Goal: Information Seeking & Learning: Check status

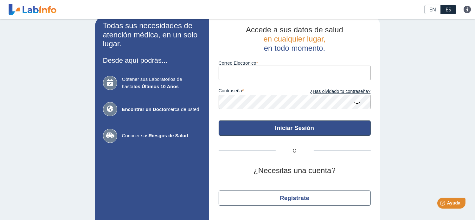
scroll to position [26, 0]
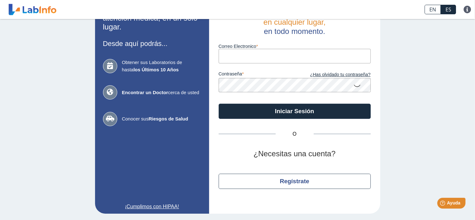
click at [251, 57] on input "Correo Electronico" at bounding box center [295, 56] width 152 height 14
type input "[PERSON_NAME][EMAIL_ADDRESS][PERSON_NAME][DOMAIN_NAME]"
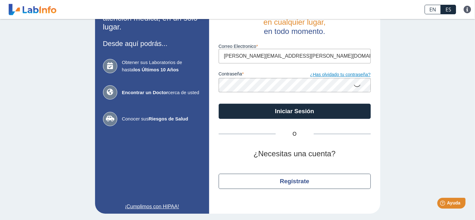
click at [317, 74] on link "¿Has olvidado tu contraseña?" at bounding box center [333, 74] width 76 height 7
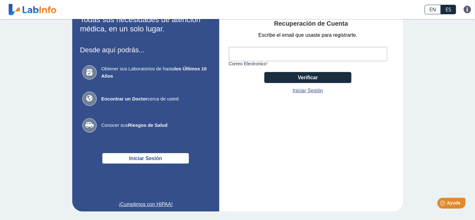
click at [249, 54] on input "Correo Electronico" at bounding box center [308, 54] width 159 height 14
type input "[PERSON_NAME][EMAIL_ADDRESS][PERSON_NAME][DOMAIN_NAME]"
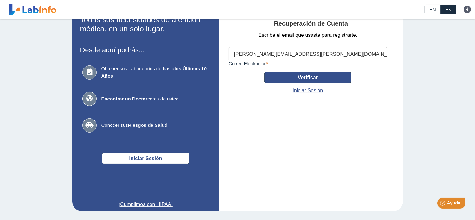
click at [300, 77] on button "Verificar" at bounding box center [308, 77] width 87 height 11
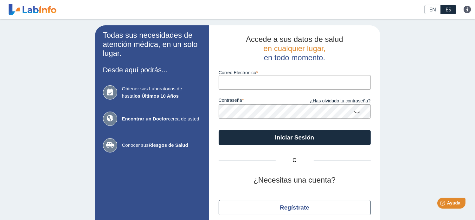
drag, startPoint x: 0, startPoint y: 0, endPoint x: 227, endPoint y: 82, distance: 241.2
click at [227, 82] on input "Correo Electronico" at bounding box center [295, 82] width 152 height 14
type input "eduardo.rebollo@yahoo.com"
click at [337, 101] on link "¿Has olvidado tu contraseña?" at bounding box center [333, 101] width 76 height 7
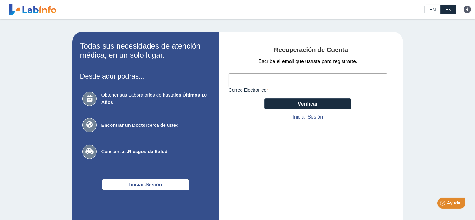
click at [263, 79] on input "Correo Electronico" at bounding box center [308, 80] width 159 height 14
click at [248, 80] on input "Correo Electronico" at bounding box center [308, 80] width 159 height 14
type input "[PERSON_NAME][EMAIL_ADDRESS][PERSON_NAME][DOMAIN_NAME]"
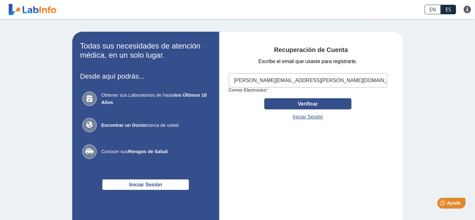
click at [293, 103] on button "Verificar" at bounding box center [308, 103] width 87 height 11
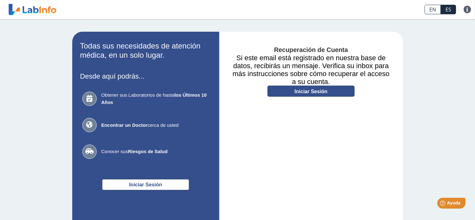
click at [293, 92] on link "Iniciar Sesión" at bounding box center [311, 91] width 87 height 11
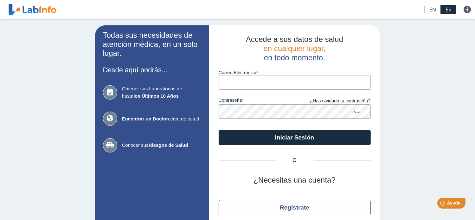
click at [231, 82] on input "Correo Electronico" at bounding box center [295, 82] width 152 height 14
type input "[PERSON_NAME][EMAIL_ADDRESS][PERSON_NAME][DOMAIN_NAME]"
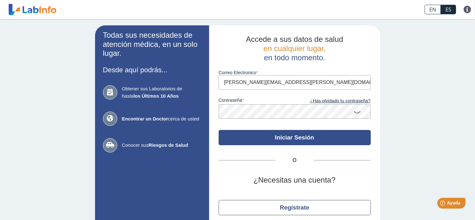
click at [254, 137] on button "Iniciar Sesión" at bounding box center [295, 137] width 152 height 15
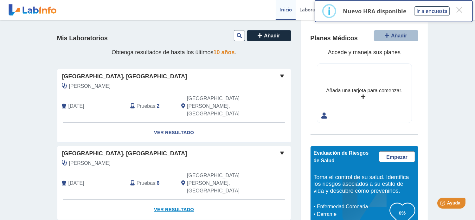
click at [173, 200] on link "Ver Resultado" at bounding box center [174, 210] width 234 height 20
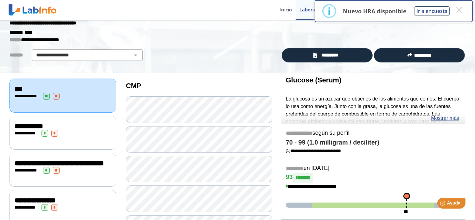
scroll to position [32, 0]
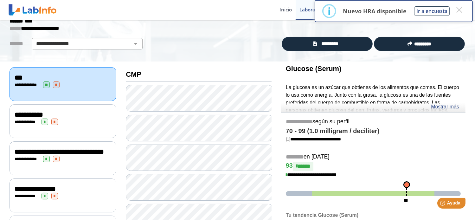
click at [313, 73] on div "Glucose (Serum) La glucosa es un azúcar que obtienes de los alimentos que comes…" at bounding box center [373, 87] width 185 height 51
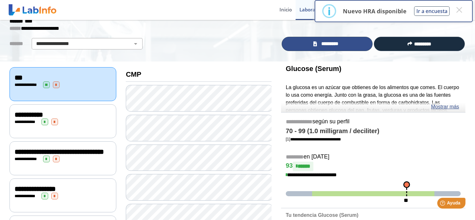
click at [303, 44] on link "*********" at bounding box center [327, 44] width 91 height 14
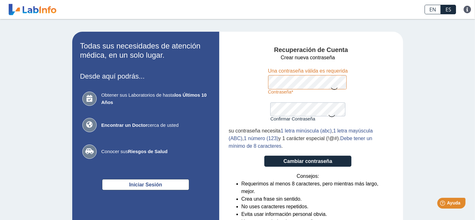
click at [254, 88] on form "Crear nueva contraseña Contraseña Una contraseña válida es requerida Confirmar …" at bounding box center [308, 145] width 159 height 183
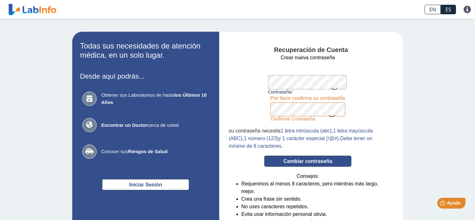
click at [297, 160] on button "Cambiar contraseña" at bounding box center [308, 161] width 87 height 11
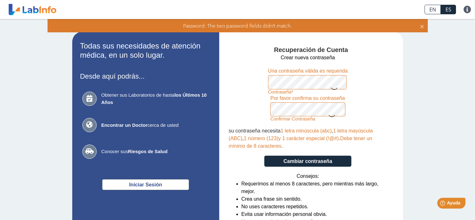
click at [258, 108] on form "Crear nueva contraseña Contraseña Una contraseña válida es requerida Confirmar …" at bounding box center [308, 145] width 159 height 183
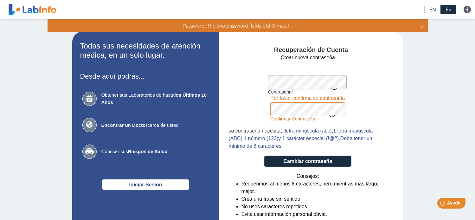
click at [262, 102] on form "Crear nueva contraseña Contraseña Una contraseña válida es requerida Confirmar …" at bounding box center [308, 145] width 159 height 183
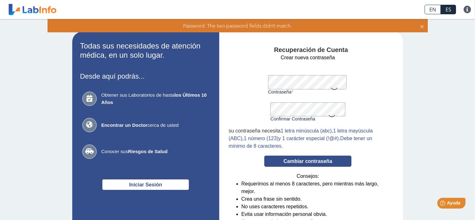
click at [297, 160] on button "Cambiar contraseña" at bounding box center [308, 161] width 87 height 11
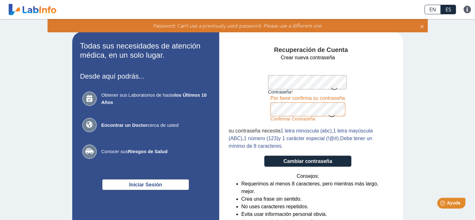
click at [260, 104] on form "Crear nueva contraseña Contraseña Una contraseña válida es requerida Confirmar …" at bounding box center [308, 145] width 159 height 183
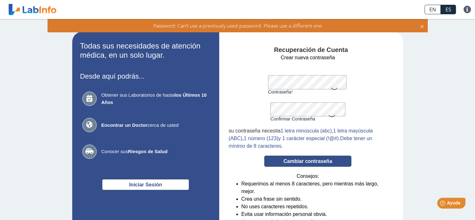
click at [293, 161] on button "Cambiar contraseña" at bounding box center [308, 161] width 87 height 11
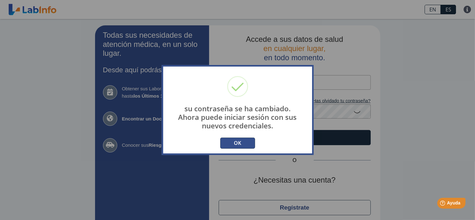
click at [241, 146] on button "OK" at bounding box center [237, 143] width 35 height 11
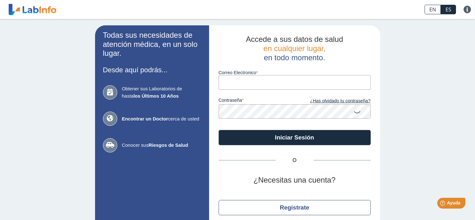
click at [233, 82] on input "Correo Electronico" at bounding box center [295, 82] width 152 height 14
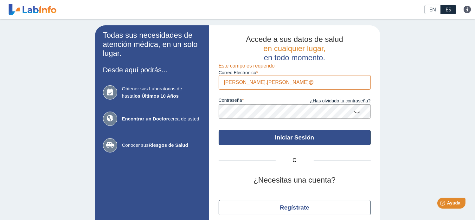
click at [263, 140] on button "Iniciar Sesión" at bounding box center [295, 137] width 152 height 15
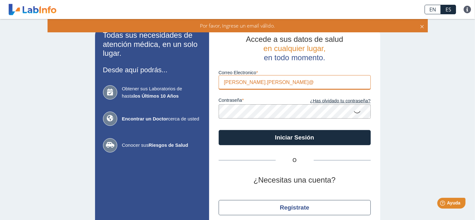
click at [265, 83] on input "eduardo.rebollo@" at bounding box center [295, 82] width 152 height 14
type input "[PERSON_NAME][EMAIL_ADDRESS][PERSON_NAME][DOMAIN_NAME]"
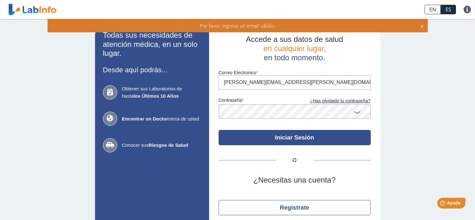
click at [258, 135] on button "Iniciar Sesión" at bounding box center [295, 137] width 152 height 15
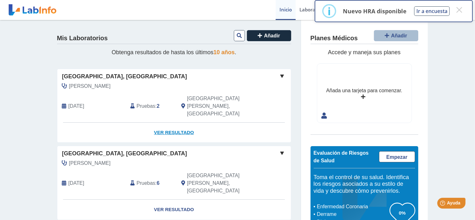
click at [176, 123] on link "Ver Resultado" at bounding box center [174, 133] width 234 height 20
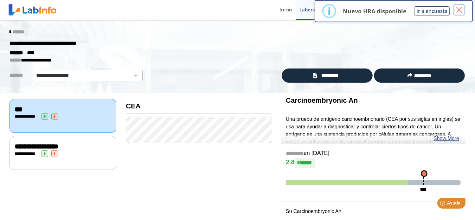
click at [457, 8] on button "×" at bounding box center [459, 9] width 11 height 11
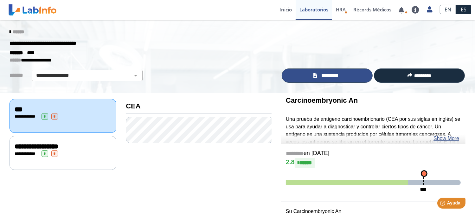
click at [331, 74] on span "*********" at bounding box center [330, 75] width 22 height 7
